Goal: Find contact information: Obtain details needed to contact an individual or organization

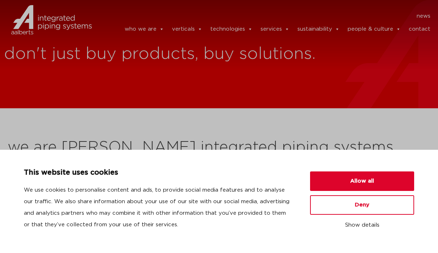
click at [39, 23] on img at bounding box center [34, 29] width 60 height 22
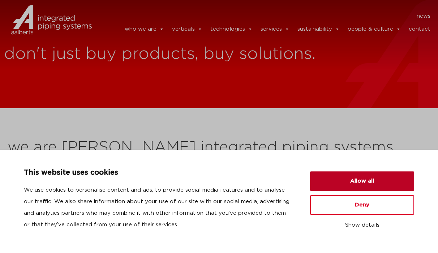
click at [357, 182] on button "Allow all" at bounding box center [362, 182] width 104 height 20
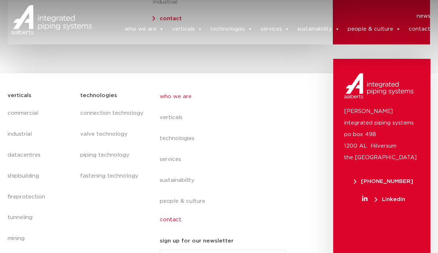
scroll to position [3065, 0]
click at [172, 212] on link "contact" at bounding box center [226, 220] width 132 height 17
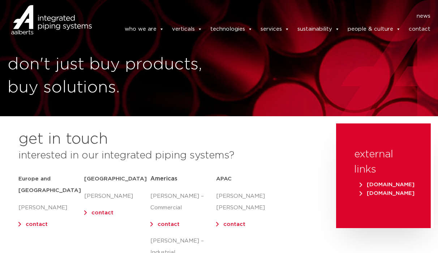
click at [417, 30] on link "contact" at bounding box center [420, 29] width 22 height 14
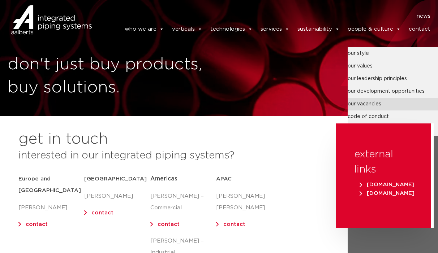
click at [367, 103] on link "our vacancies" at bounding box center [393, 104] width 90 height 13
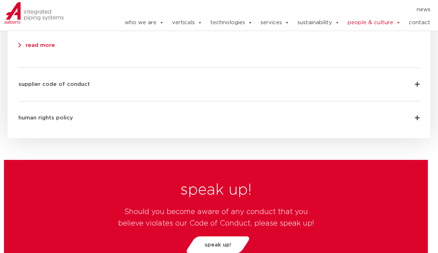
scroll to position [2192, 0]
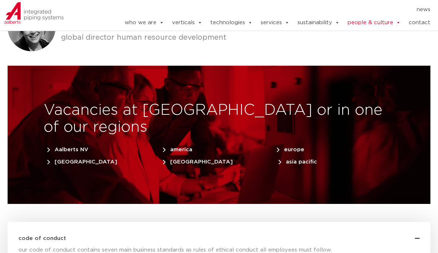
click at [179, 147] on span "america" at bounding box center [177, 149] width 29 height 5
